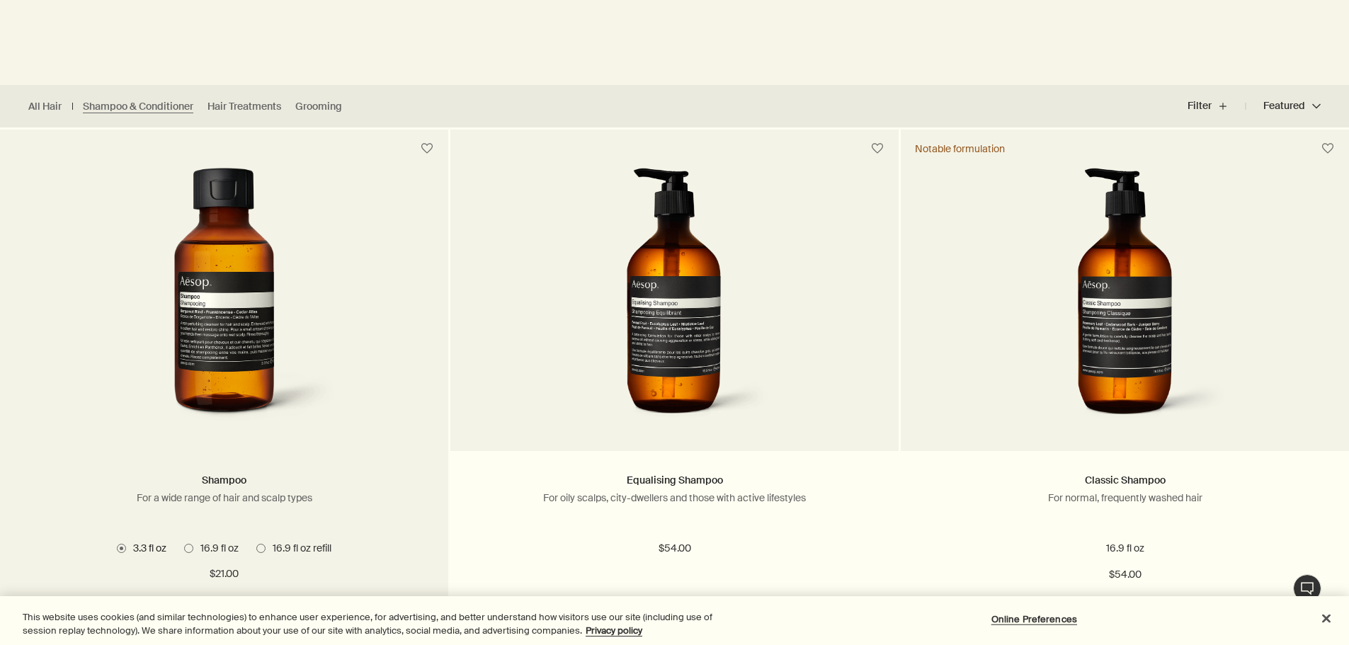
scroll to position [354, 0]
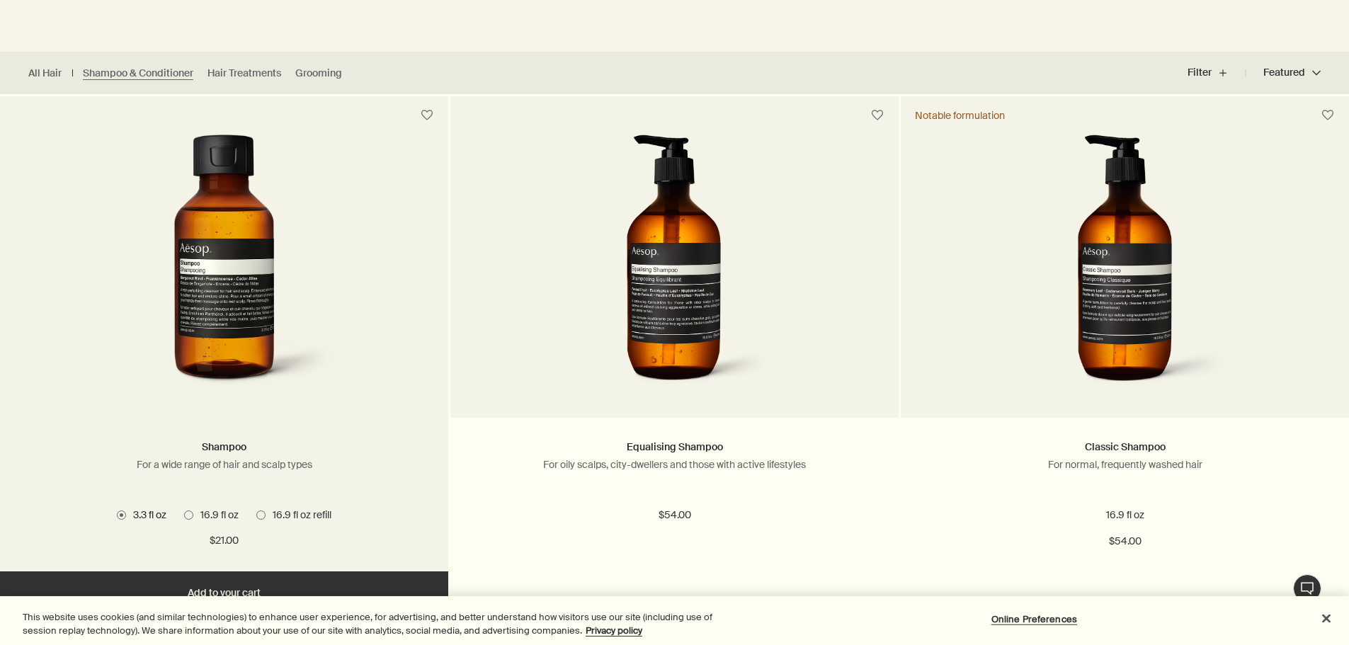
click at [263, 518] on span at bounding box center [260, 514] width 9 height 9
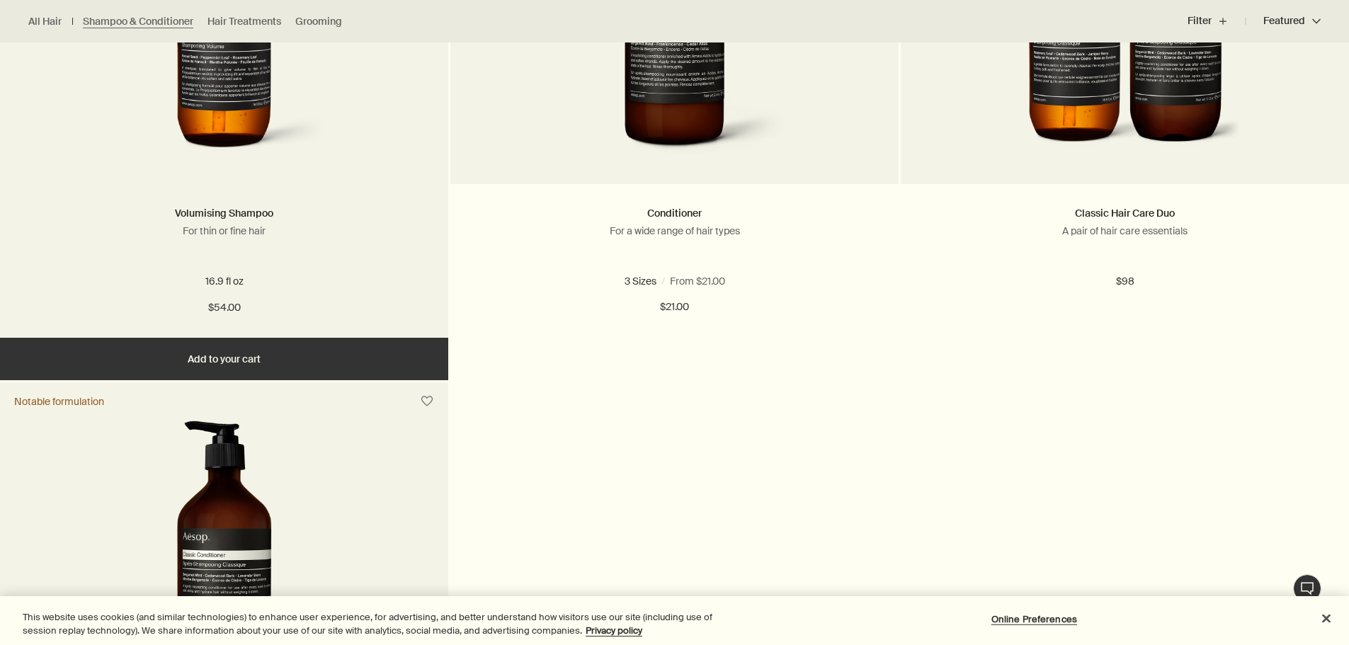
scroll to position [1133, 0]
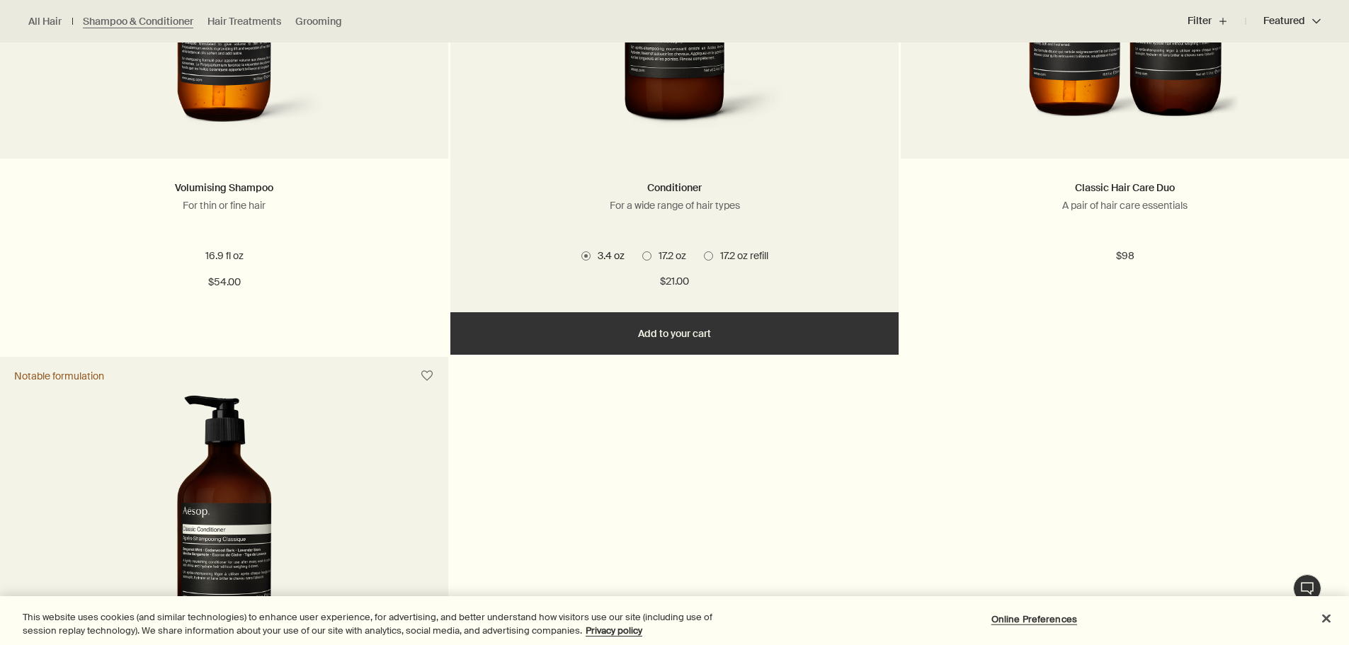
click at [711, 256] on span at bounding box center [708, 255] width 9 height 9
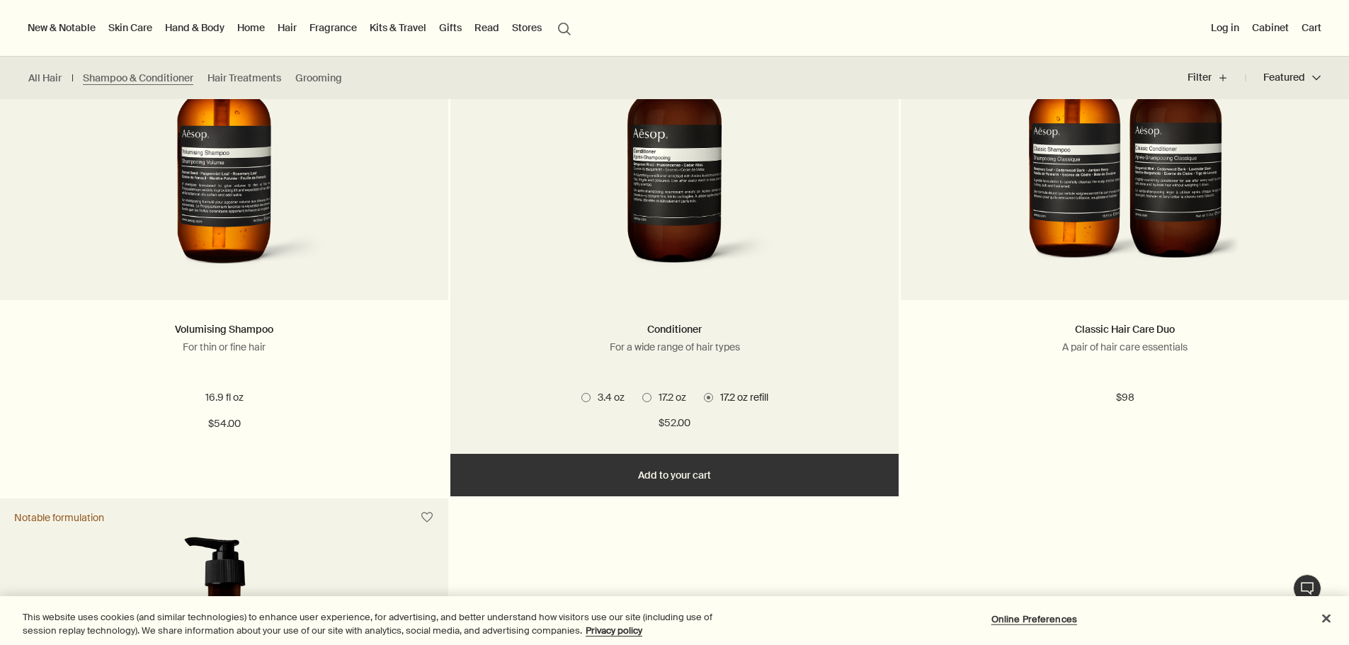
scroll to position [920, 0]
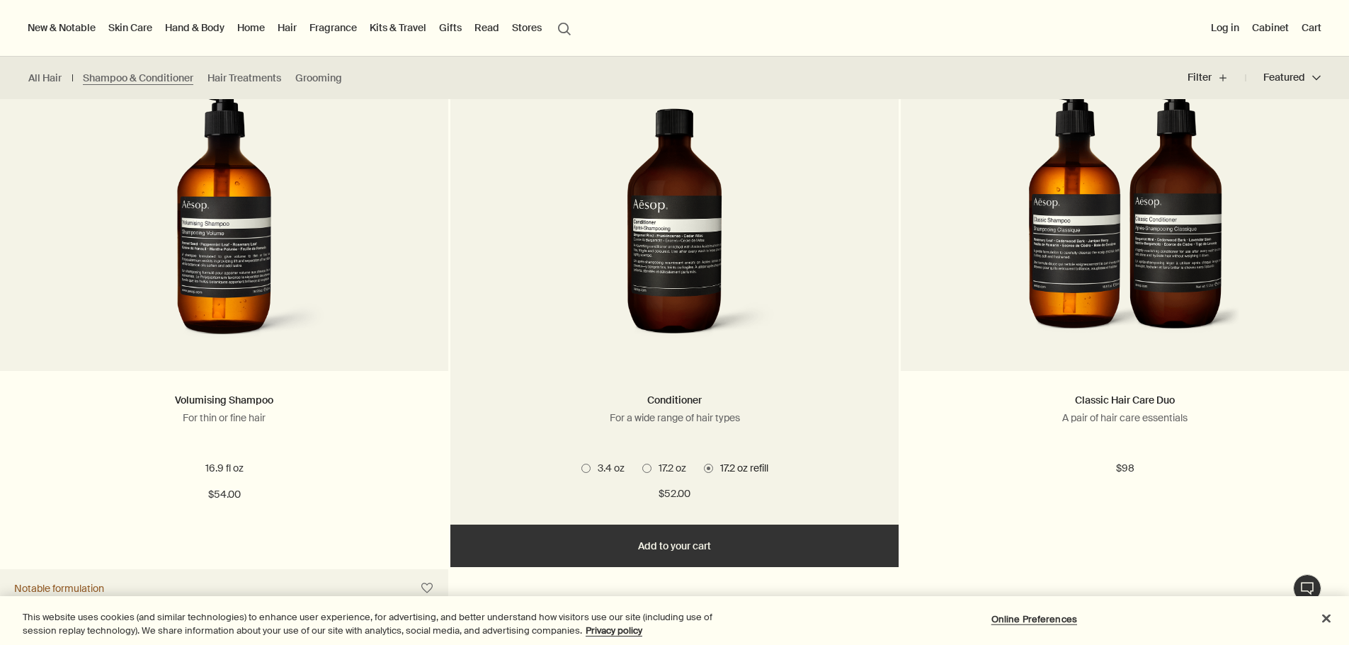
click at [677, 466] on span "17.2 oz" at bounding box center [668, 468] width 35 height 13
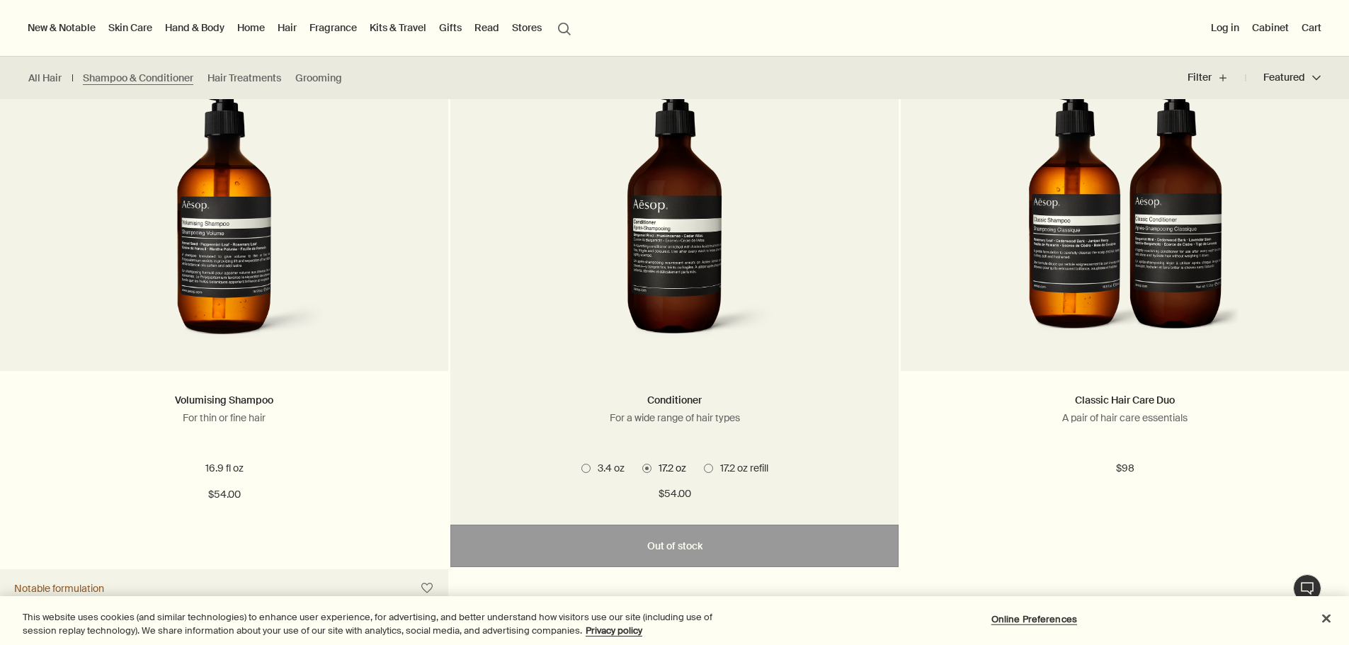
click at [718, 465] on span "17.2 oz refill" at bounding box center [740, 468] width 55 height 13
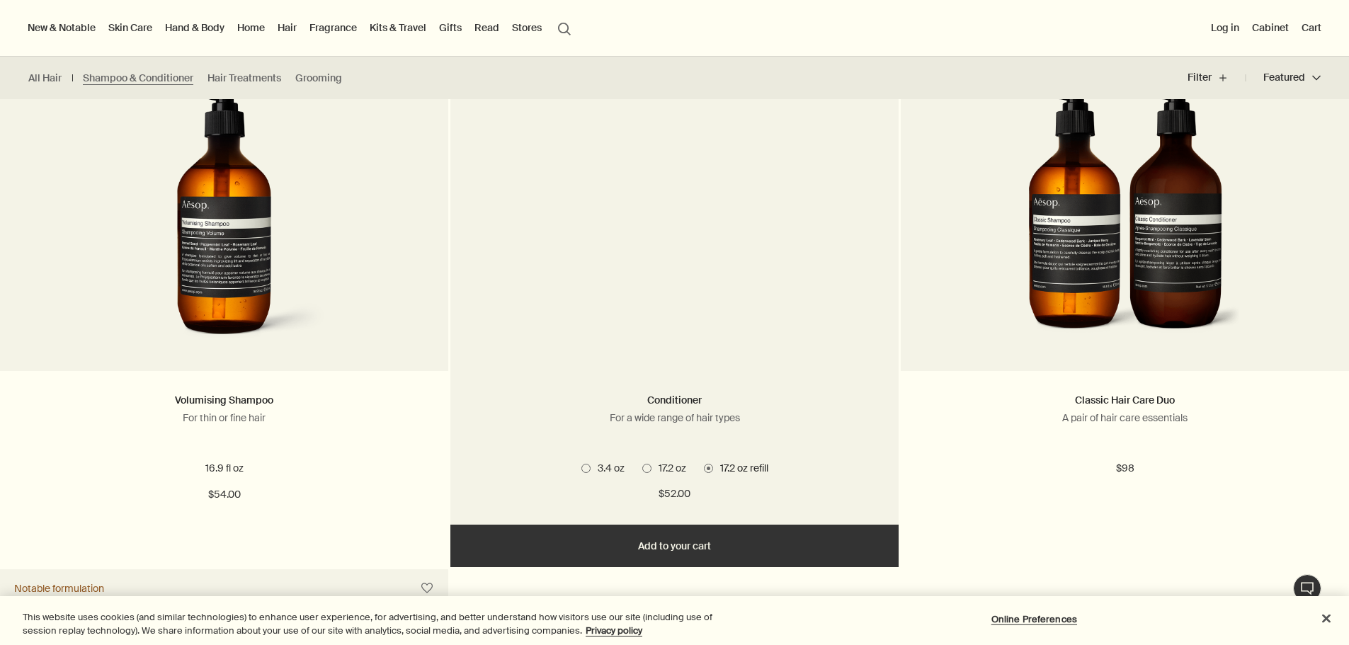
click at [661, 465] on span "17.2 oz" at bounding box center [668, 468] width 35 height 13
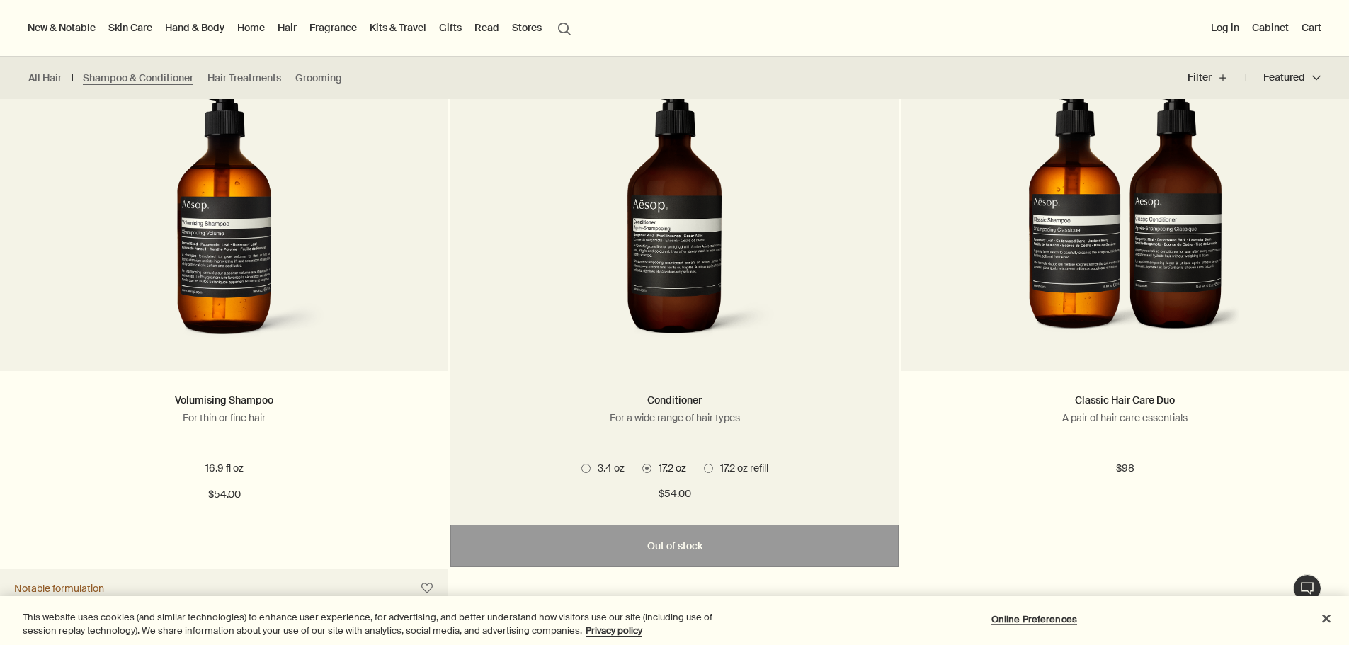
click at [711, 472] on label "17.2 oz refill" at bounding box center [736, 468] width 64 height 13
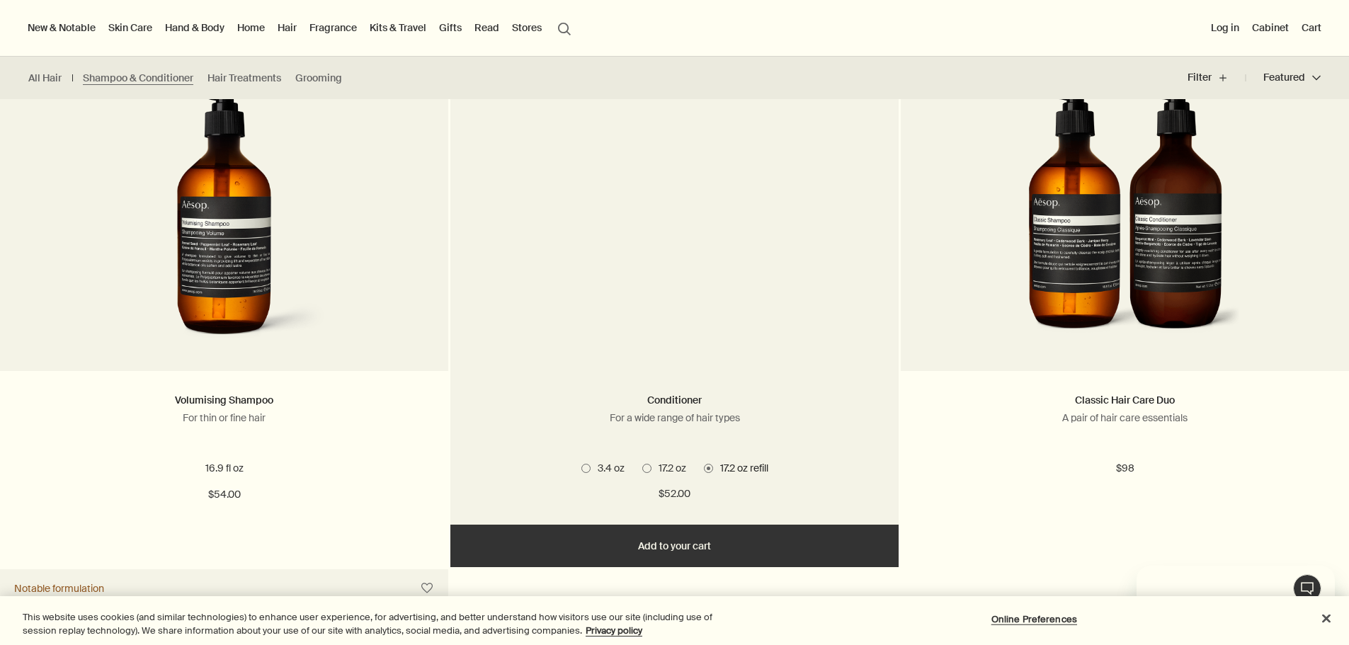
scroll to position [0, 0]
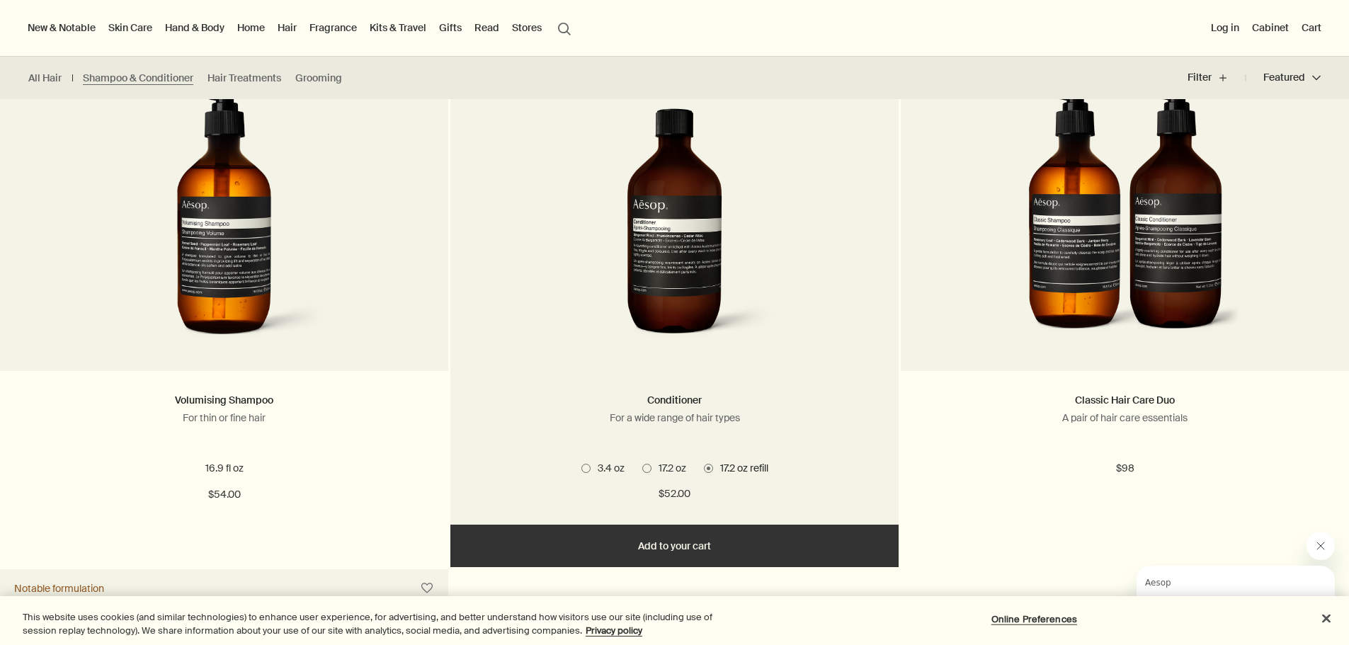
click at [671, 469] on span "17.2 oz" at bounding box center [668, 468] width 35 height 13
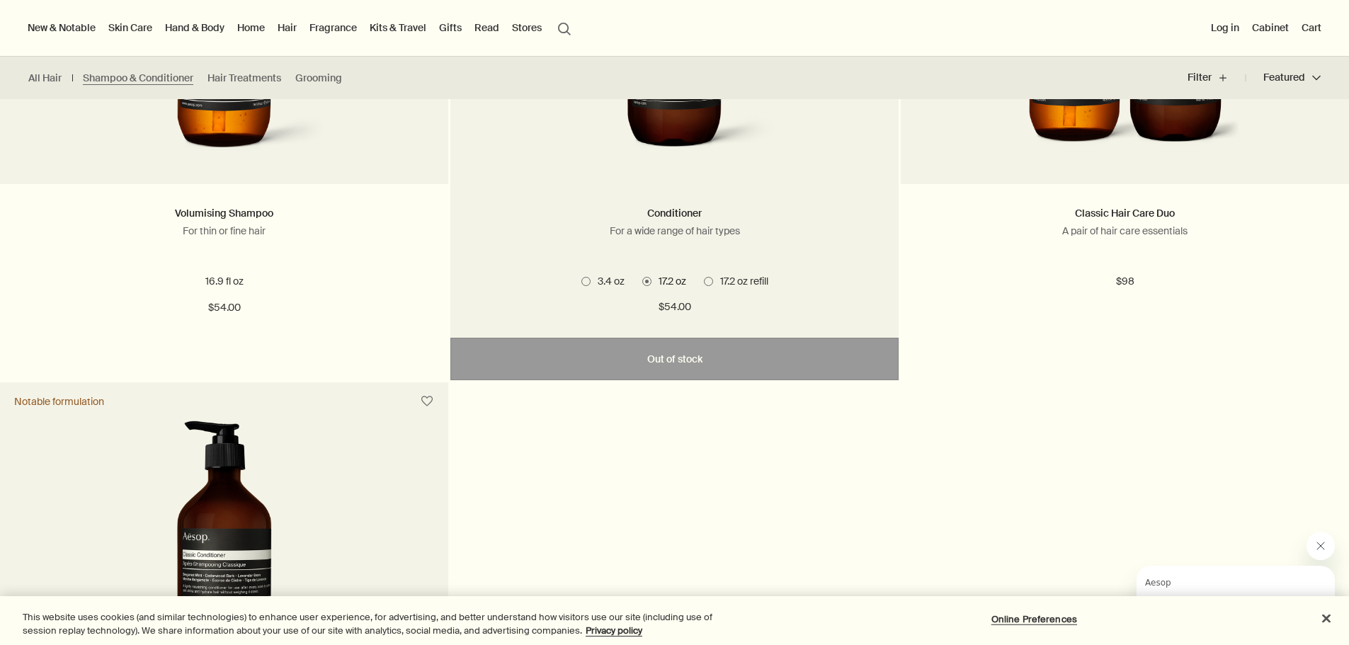
scroll to position [683, 0]
